Goal: Task Accomplishment & Management: Manage account settings

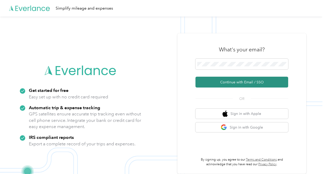
click at [235, 82] on button "Continue with Email / SSO" at bounding box center [241, 81] width 93 height 11
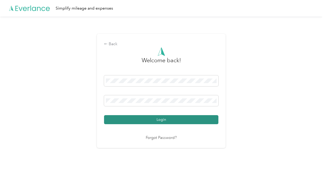
click at [175, 118] on button "Login" at bounding box center [161, 119] width 114 height 9
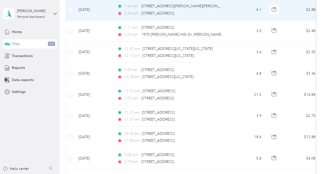
scroll to position [283, 0]
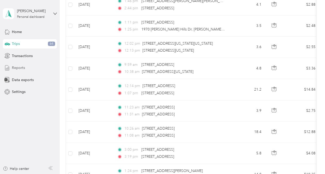
drag, startPoint x: 19, startPoint y: 67, endPoint x: 22, endPoint y: 66, distance: 2.6
click at [19, 67] on span "Reports" at bounding box center [18, 67] width 13 height 5
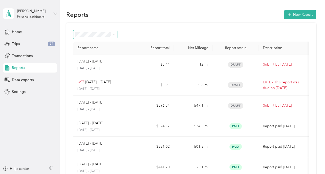
click at [112, 37] on span at bounding box center [113, 34] width 4 height 5
click at [112, 36] on span at bounding box center [113, 34] width 4 height 5
click at [302, 16] on button "New Report" at bounding box center [300, 14] width 32 height 9
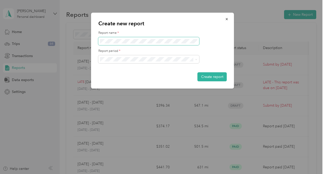
click at [197, 72] on button "Create report" at bounding box center [211, 76] width 29 height 9
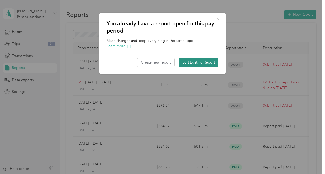
click at [195, 61] on button "Edit Existing Report" at bounding box center [199, 62] width 40 height 9
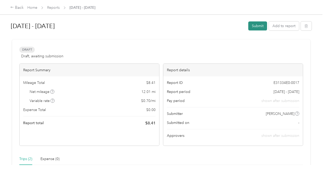
click at [250, 26] on button "Submit" at bounding box center [257, 25] width 19 height 9
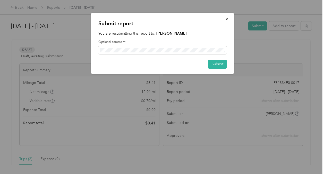
click at [181, 44] on label "Optional comment" at bounding box center [162, 42] width 128 height 5
click at [230, 18] on button "button" at bounding box center [226, 18] width 11 height 9
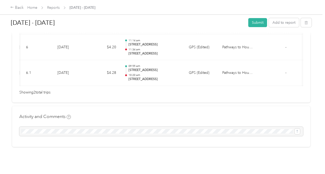
scroll to position [0, 10]
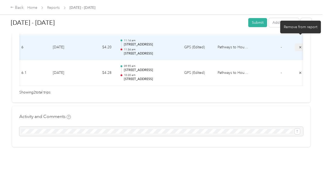
click at [297, 43] on button "submit" at bounding box center [300, 46] width 11 height 7
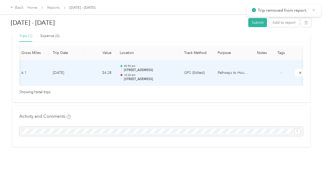
click at [314, 12] on span "Trip removed from report." at bounding box center [284, 10] width 64 height 6
click at [314, 9] on icon at bounding box center [314, 10] width 4 height 5
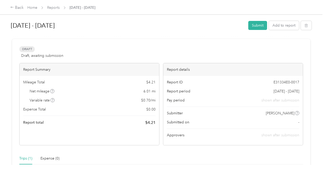
scroll to position [0, 0]
click at [27, 22] on h1 "[DATE] - [DATE]" at bounding box center [128, 26] width 234 height 12
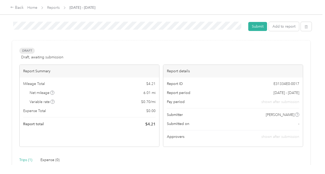
click at [0, 17] on html "Back Home Reports [DATE] - [DATE] [DATE] - [DATE] Submit Add to report Draft Dr…" at bounding box center [161, 87] width 322 height 174
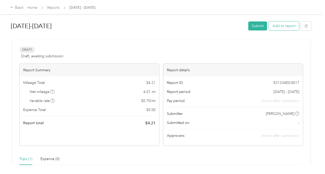
click at [271, 25] on button "Add to report" at bounding box center [284, 25] width 30 height 9
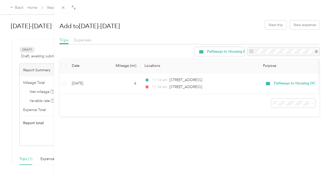
click at [44, 82] on div "Add to [DATE]-[DATE] New trip New expense Trips Expenses Pathways to Housing DC…" at bounding box center [162, 87] width 325 height 174
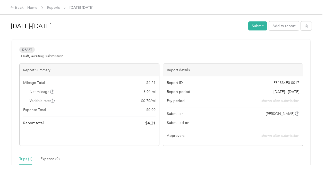
click at [38, 110] on span "Expense Total" at bounding box center [34, 109] width 23 height 5
click at [274, 113] on span "[PERSON_NAME]" at bounding box center [280, 113] width 29 height 5
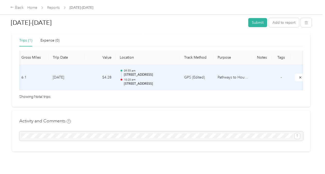
scroll to position [130, 0]
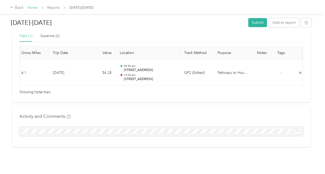
click at [28, 6] on link "Home" at bounding box center [32, 7] width 10 height 4
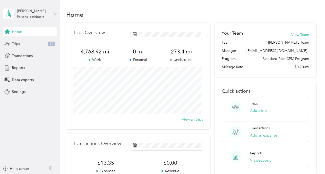
click at [17, 44] on span "Trips" at bounding box center [16, 43] width 8 height 5
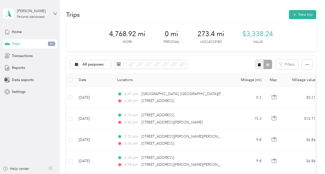
click at [257, 64] on icon "button" at bounding box center [259, 65] width 4 height 4
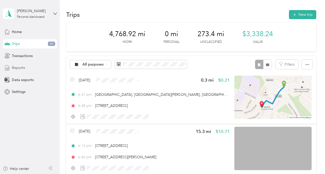
click at [23, 64] on div "Reports" at bounding box center [30, 67] width 54 height 9
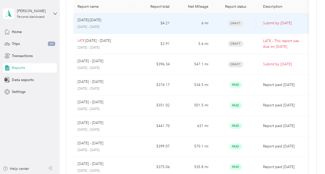
scroll to position [51, 0]
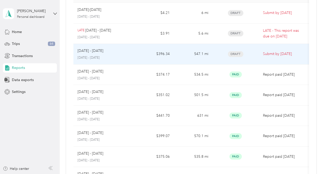
click at [271, 53] on p "Submit by [DATE]" at bounding box center [284, 54] width 43 height 6
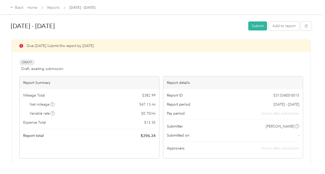
click at [29, 60] on span "Draft" at bounding box center [26, 62] width 15 height 6
click at [17, 7] on div "Back" at bounding box center [16, 8] width 13 height 6
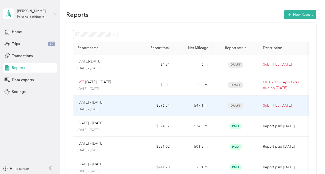
click at [236, 104] on span "Draft" at bounding box center [235, 105] width 15 height 6
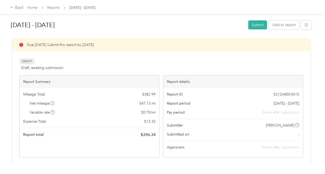
scroll to position [1, 0]
click at [50, 7] on link "Reports" at bounding box center [53, 7] width 13 height 4
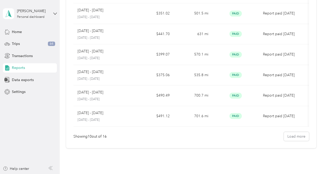
scroll to position [86, 0]
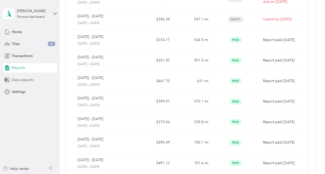
click at [28, 79] on span "Data exports" at bounding box center [23, 79] width 22 height 5
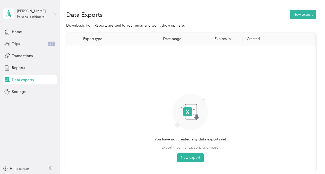
click at [51, 44] on span "64" at bounding box center [51, 43] width 7 height 5
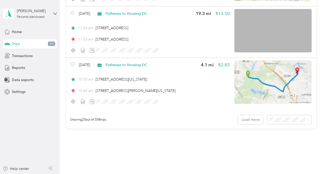
scroll to position [1270, 0]
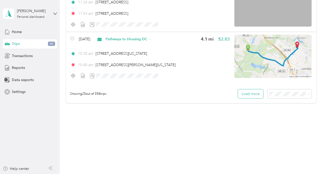
click at [253, 94] on button "Load more" at bounding box center [250, 93] width 25 height 9
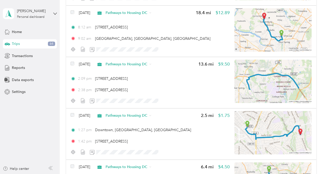
scroll to position [1425, 0]
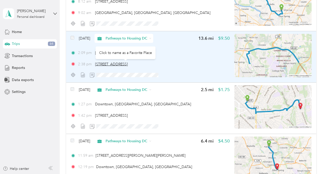
click at [128, 65] on span "[STREET_ADDRESS]" at bounding box center [111, 64] width 33 height 4
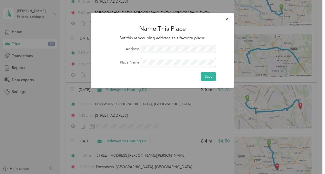
click at [144, 46] on div at bounding box center [178, 49] width 75 height 8
click at [147, 47] on div at bounding box center [178, 49] width 75 height 8
click at [228, 20] on icon "button" at bounding box center [227, 19] width 4 height 4
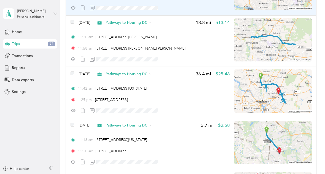
scroll to position [1605, 0]
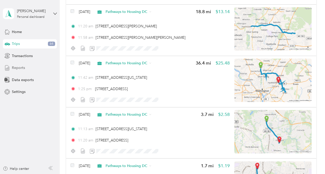
drag, startPoint x: 164, startPoint y: 67, endPoint x: 23, endPoint y: 68, distance: 140.8
click at [23, 68] on span "Reports" at bounding box center [18, 67] width 13 height 5
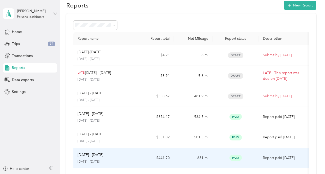
scroll to position [9, 0]
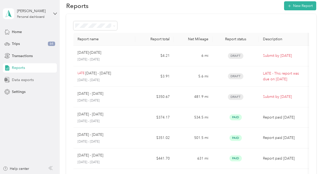
click at [26, 80] on span "Data exports" at bounding box center [23, 79] width 22 height 5
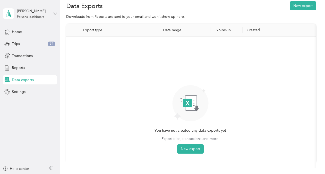
click at [169, 30] on th "Date range" at bounding box center [184, 30] width 51 height 13
click at [17, 67] on span "Reports" at bounding box center [18, 67] width 13 height 5
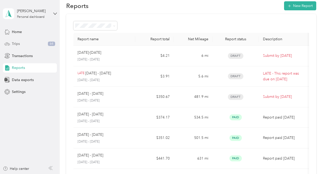
click at [20, 41] on div "Trips 64" at bounding box center [30, 43] width 54 height 9
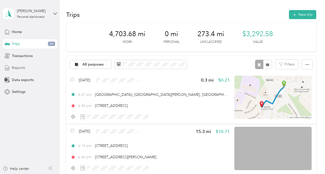
click at [24, 69] on span "Reports" at bounding box center [18, 67] width 13 height 5
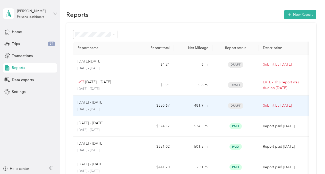
click at [85, 100] on p "[DATE] - [DATE]" at bounding box center [91, 102] width 26 height 6
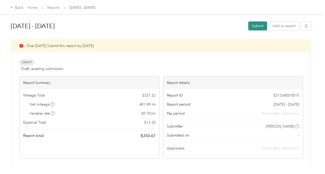
click at [252, 24] on button "Submit" at bounding box center [257, 25] width 19 height 9
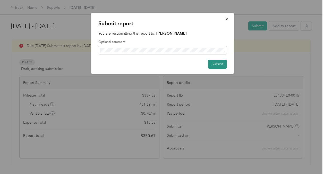
click at [219, 68] on button "Submit" at bounding box center [217, 63] width 19 height 9
